Goal: Transaction & Acquisition: Purchase product/service

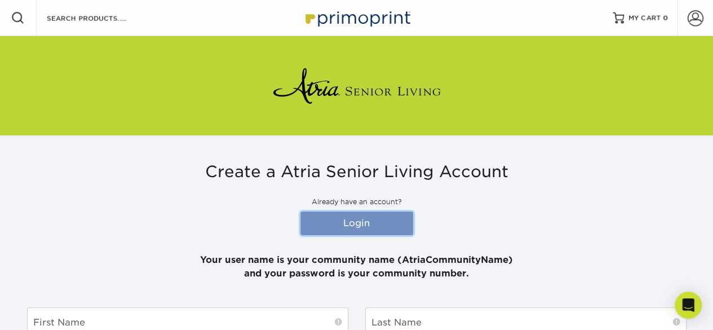
click at [342, 220] on link "Login" at bounding box center [356, 223] width 113 height 24
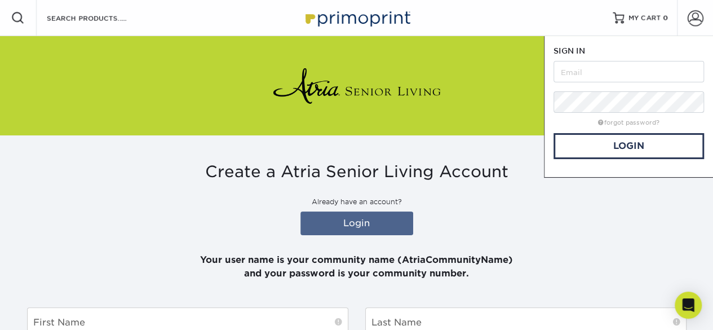
click at [529, 231] on div "Create a Atria Senior Living Account Already have an account? Login Your user n…" at bounding box center [357, 221] width 660 height 118
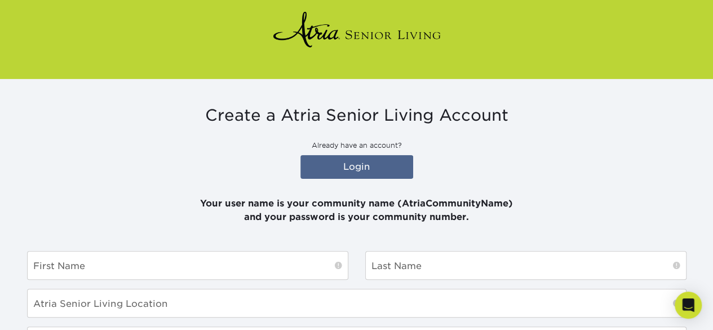
scroll to position [169, 0]
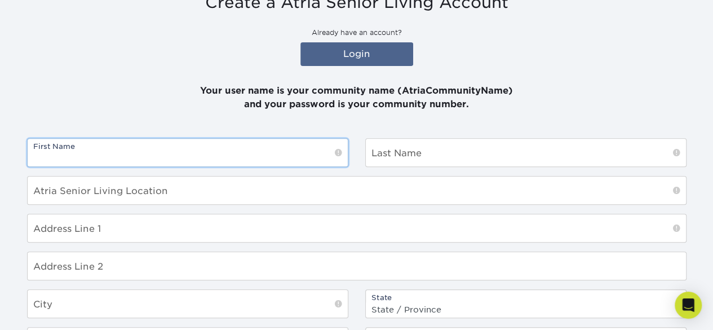
click at [307, 156] on input "text" at bounding box center [188, 153] width 320 height 28
type input "Janeq"
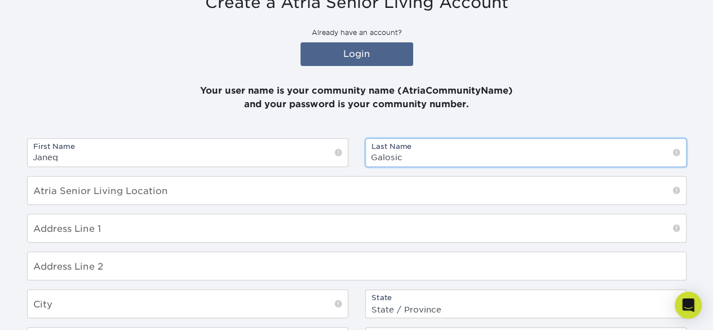
type input "Galosic"
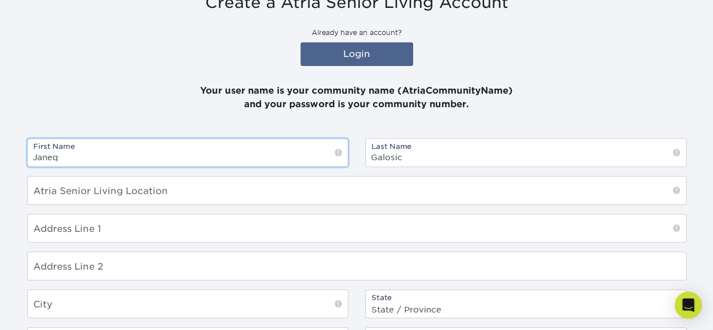
click at [132, 154] on input "Janeq" at bounding box center [188, 153] width 320 height 28
type input "[PERSON_NAME]"
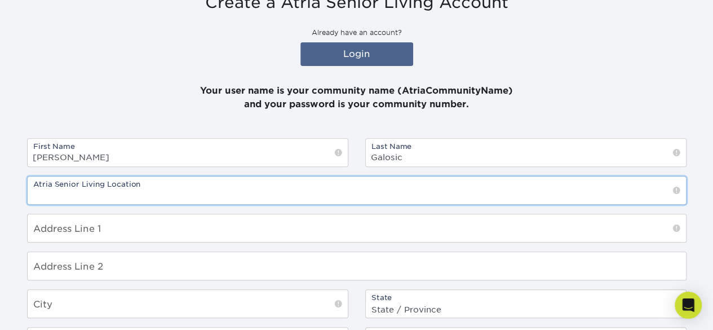
click at [391, 190] on input "text" at bounding box center [357, 190] width 658 height 28
type input "Atria Cutter Mill"
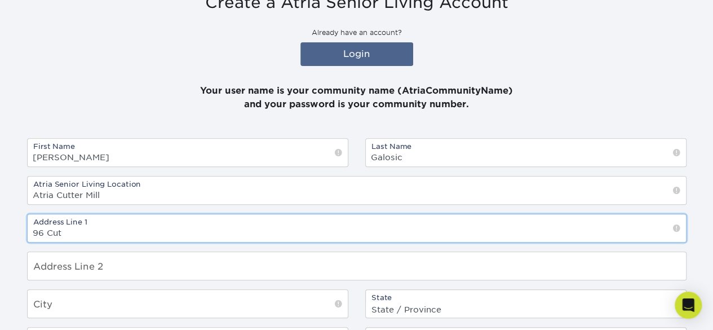
type input "96 Cutter Mill Road"
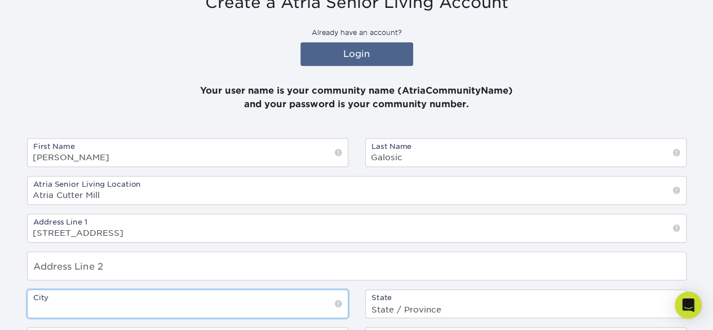
click at [136, 300] on input "text" at bounding box center [188, 304] width 320 height 28
type input "Great Neck"
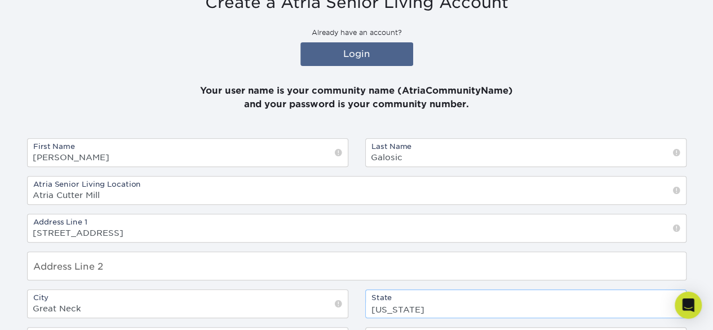
select select "NY"
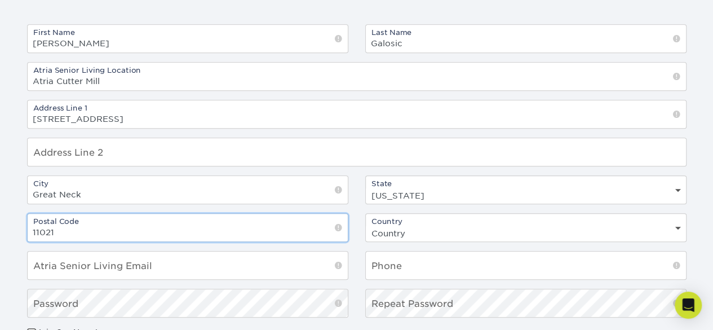
scroll to position [304, 0]
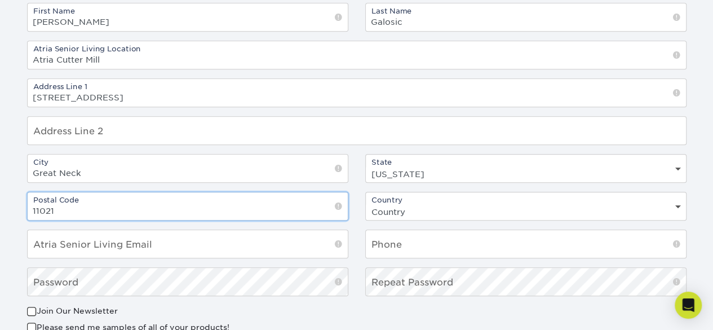
type input "11021"
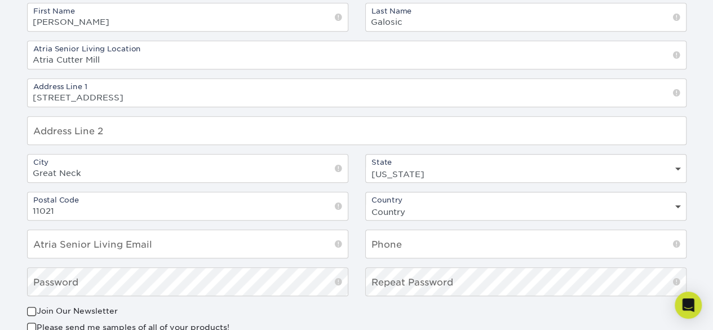
click at [680, 208] on select "Country United States Canada" at bounding box center [526, 211] width 320 height 16
select select "US"
click at [366, 203] on select "Country United States Canada" at bounding box center [526, 211] width 320 height 16
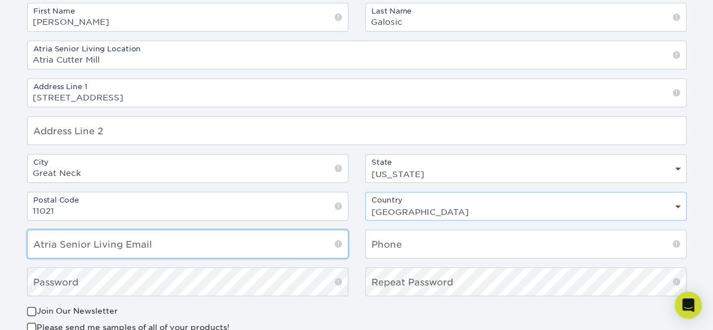
click at [158, 243] on input "email" at bounding box center [188, 244] width 320 height 28
type input "[PERSON_NAME][EMAIL_ADDRESS][PERSON_NAME][DOMAIN_NAME]"
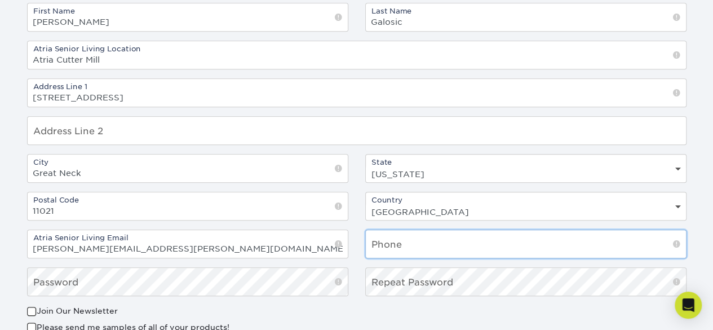
click at [459, 249] on input "text" at bounding box center [526, 244] width 320 height 28
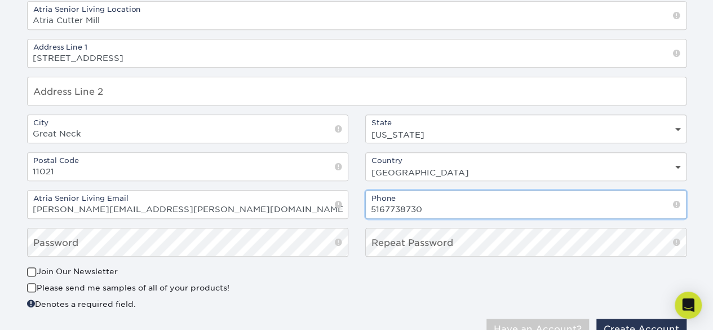
scroll to position [361, 0]
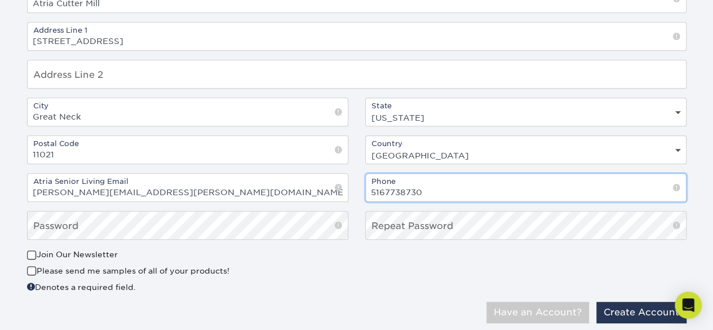
type input "5167738730"
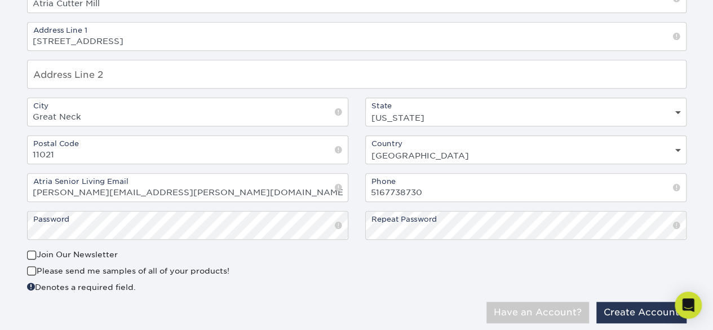
scroll to position [391, 0]
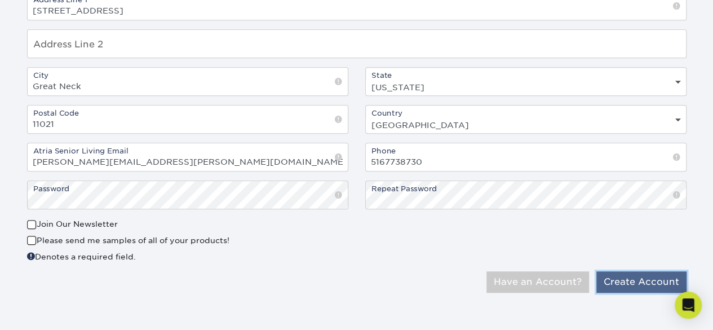
click at [641, 278] on button "Create Account" at bounding box center [641, 281] width 90 height 21
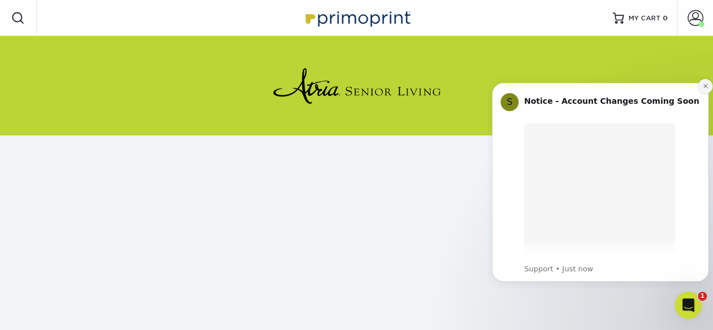
click at [705, 85] on icon "Dismiss notification" at bounding box center [705, 86] width 4 height 4
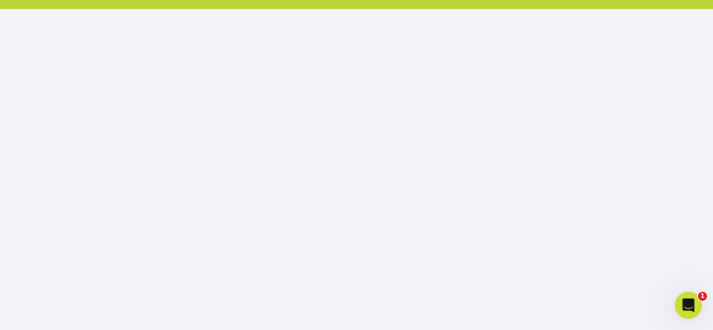
scroll to position [334, 0]
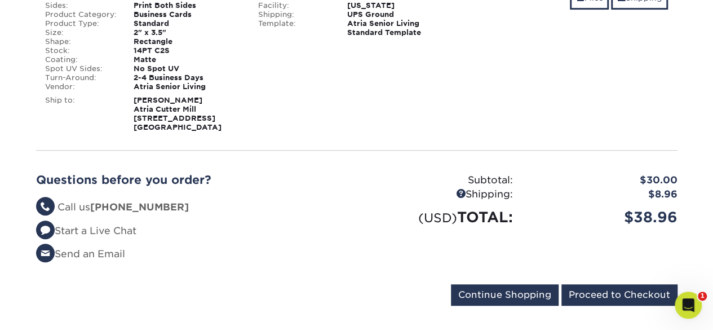
scroll to position [214, 0]
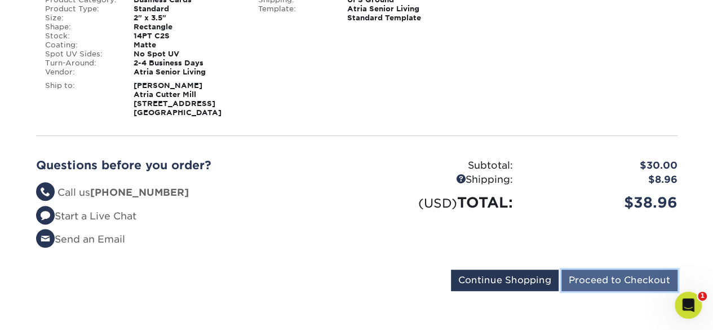
click at [630, 276] on input "Proceed to Checkout" at bounding box center [619, 279] width 116 height 21
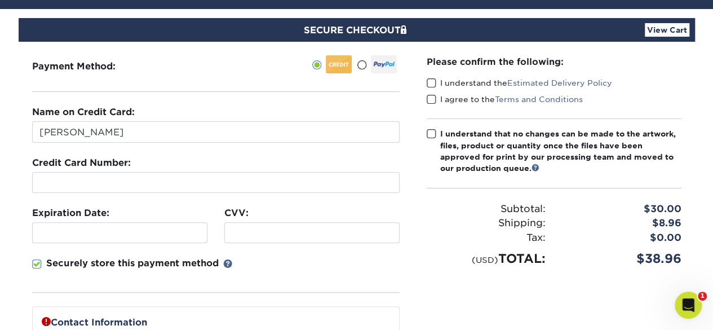
scroll to position [169, 0]
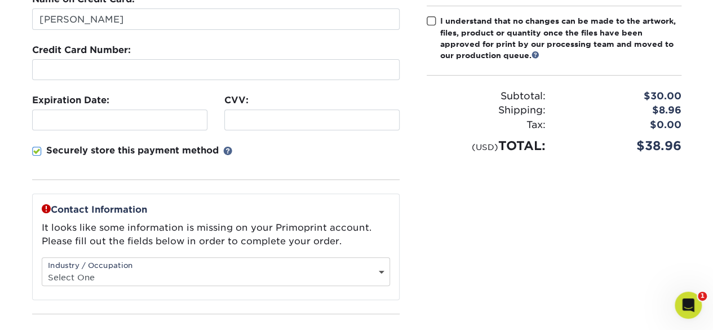
click at [35, 148] on span at bounding box center [37, 151] width 10 height 11
click at [0, 0] on input "Securely store this payment method" at bounding box center [0, 0] width 0 height 0
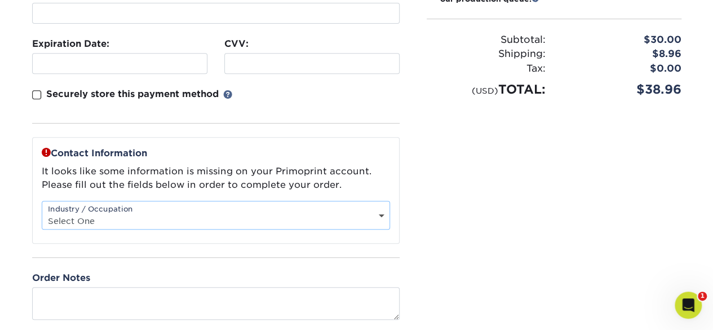
click at [386, 214] on select "Select One Administrative Executive Human Resources Construction Education Ente…" at bounding box center [215, 221] width 347 height 16
select select "3"
click at [42, 213] on select "Select One Administrative Executive Human Resources Construction Education Ente…" at bounding box center [215, 221] width 347 height 16
click at [380, 213] on select "Select One Administrative Executive Human Resources Construction Education Ente…" at bounding box center [215, 221] width 347 height 16
click at [42, 213] on select "Select One Administrative Executive Human Resources Construction Education Ente…" at bounding box center [215, 221] width 347 height 16
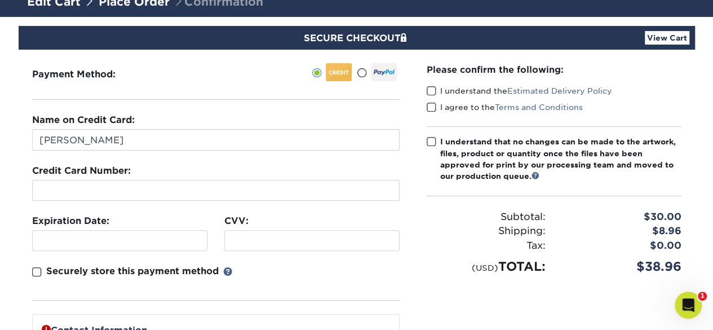
scroll to position [30, 0]
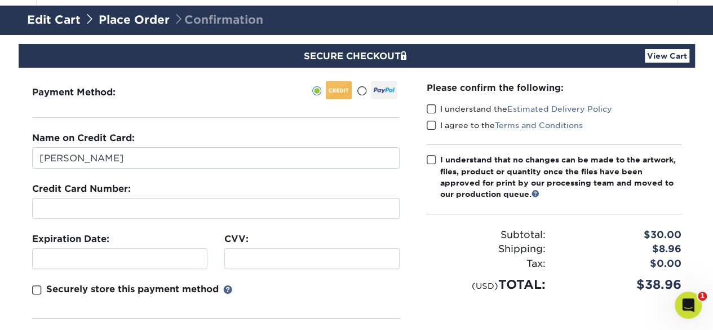
click at [430, 105] on span at bounding box center [432, 109] width 10 height 11
click at [0, 0] on input "I understand the Estimated Delivery Policy" at bounding box center [0, 0] width 0 height 0
click at [433, 122] on span at bounding box center [432, 125] width 10 height 11
click at [0, 0] on input "I agree to the Terms and Conditions" at bounding box center [0, 0] width 0 height 0
click at [431, 160] on span at bounding box center [432, 159] width 10 height 11
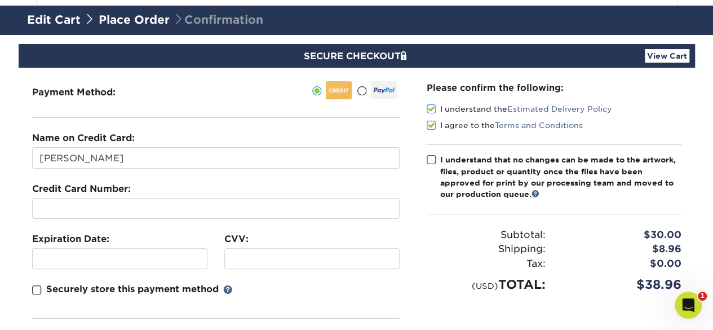
click at [0, 0] on input "I understand that no changes can be made to the artwork, files, product or quan…" at bounding box center [0, 0] width 0 height 0
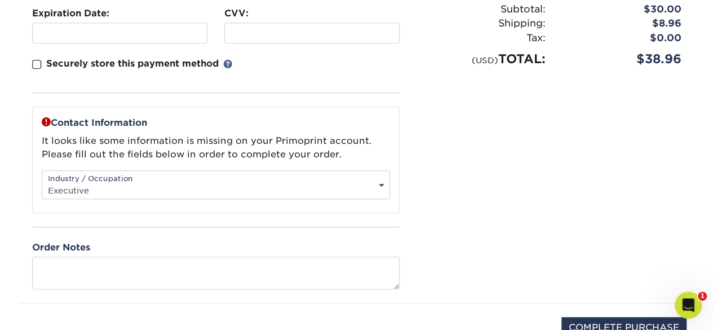
scroll to position [312, 0]
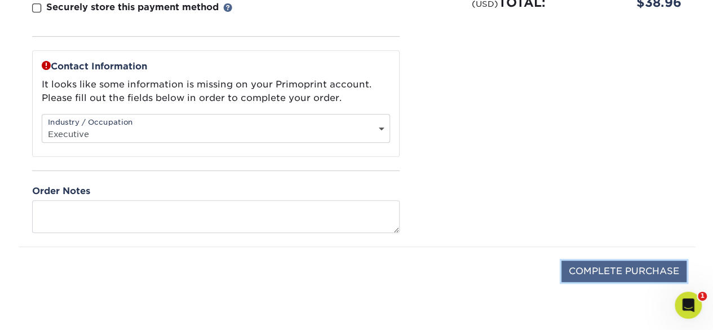
click at [633, 261] on input "COMPLETE PURCHASE" at bounding box center [623, 270] width 125 height 21
type input "PROCESSING, PLEASE WAIT..."
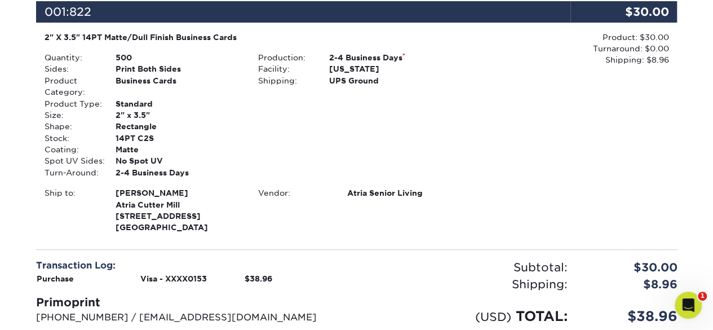
scroll to position [337, 0]
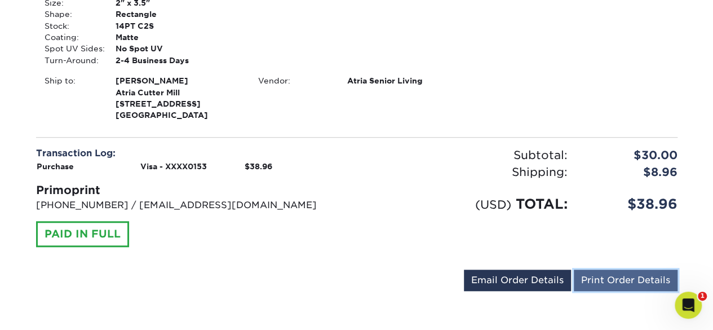
click at [623, 276] on link "Print Order Details" at bounding box center [626, 279] width 104 height 21
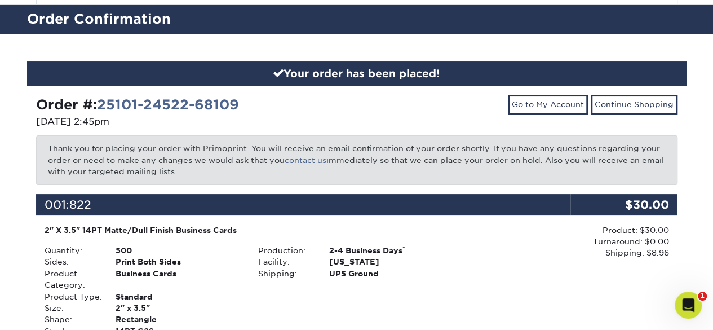
scroll to position [0, 0]
